Goal: Transaction & Acquisition: Purchase product/service

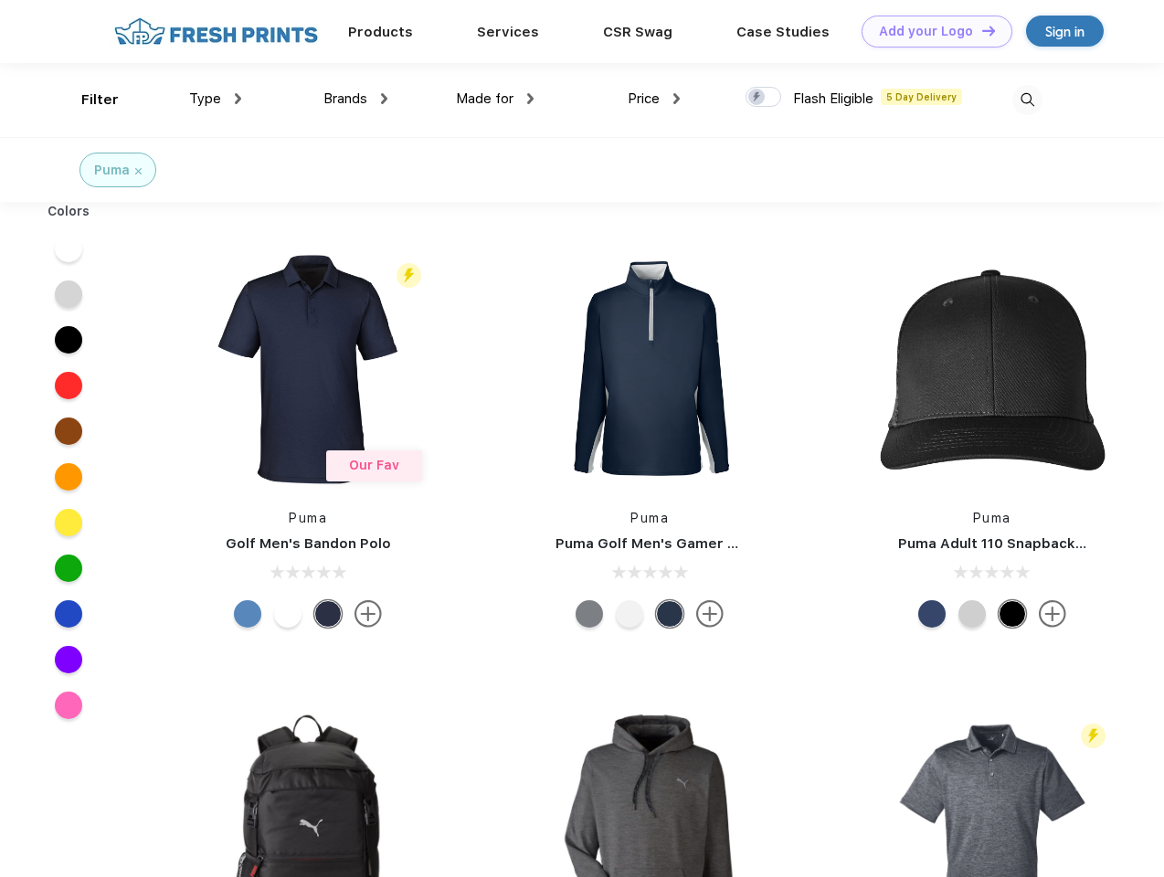
click at [930, 31] on link "Add your Logo Design Tool" at bounding box center [937, 32] width 151 height 32
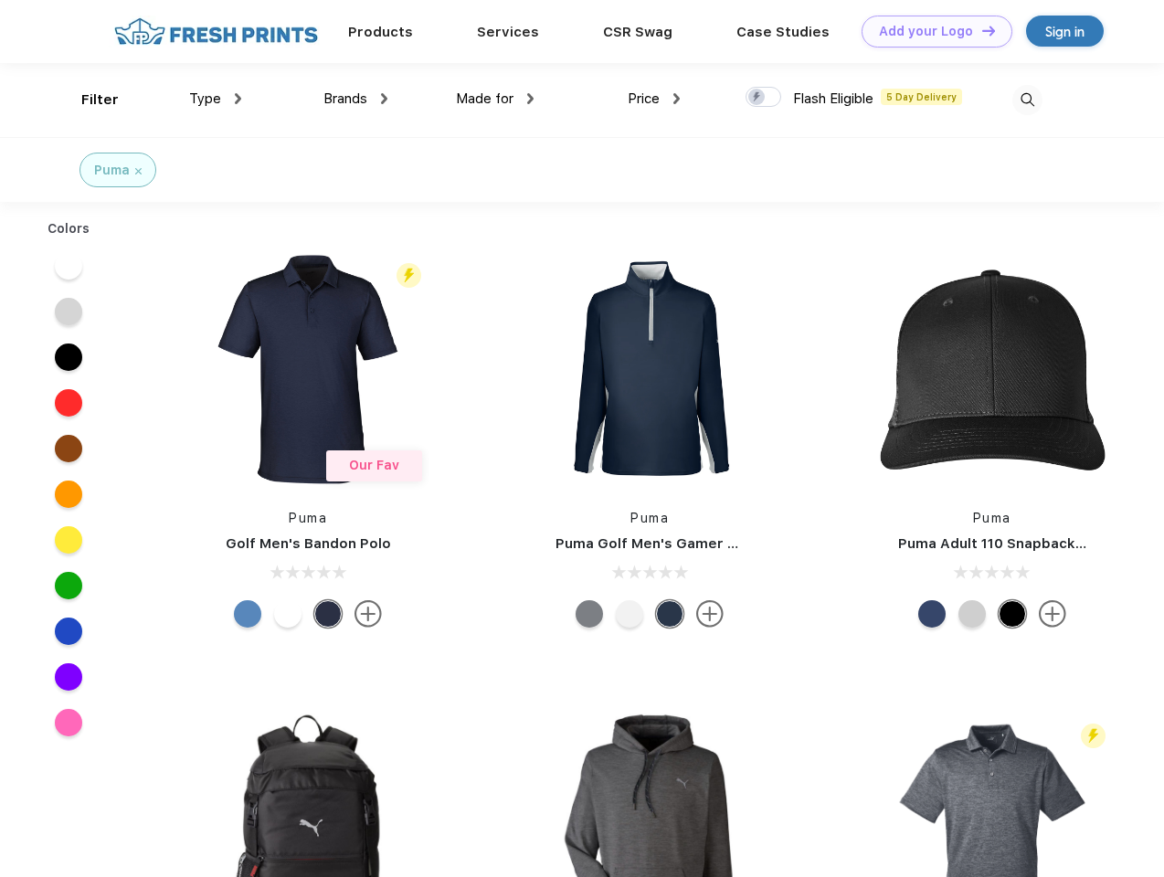
click at [0, 0] on div "Design Tool" at bounding box center [0, 0] width 0 height 0
click at [980, 30] on link "Add your Logo Design Tool" at bounding box center [937, 32] width 151 height 32
click at [88, 100] on div "Filter" at bounding box center [99, 100] width 37 height 21
click at [216, 99] on span "Type" at bounding box center [205, 98] width 32 height 16
click at [355, 99] on span "Brands" at bounding box center [345, 98] width 44 height 16
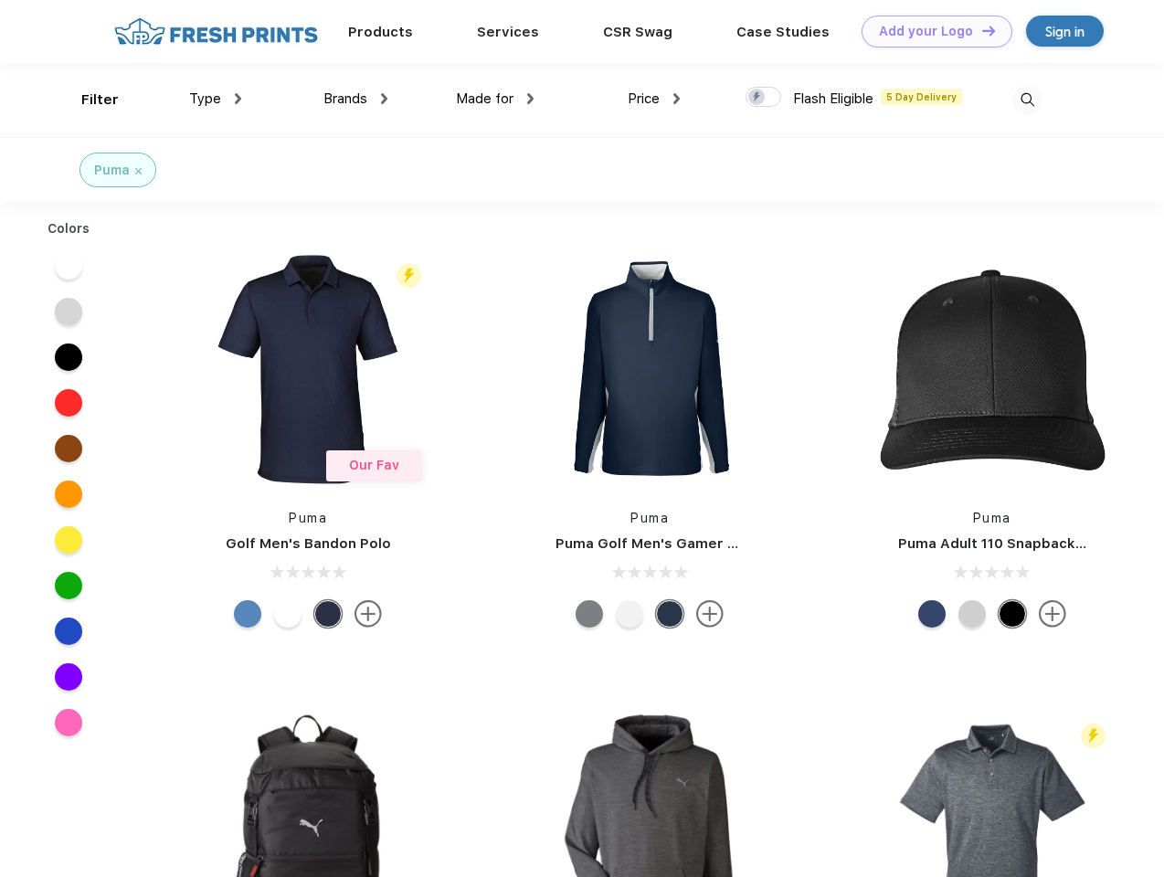
click at [495, 99] on span "Made for" at bounding box center [485, 98] width 58 height 16
click at [654, 99] on span "Price" at bounding box center [644, 98] width 32 height 16
click at [764, 98] on div at bounding box center [764, 97] width 36 height 20
click at [757, 98] on input "checkbox" at bounding box center [752, 92] width 12 height 12
click at [1027, 100] on img at bounding box center [1027, 100] width 30 height 30
